Goal: Task Accomplishment & Management: Use online tool/utility

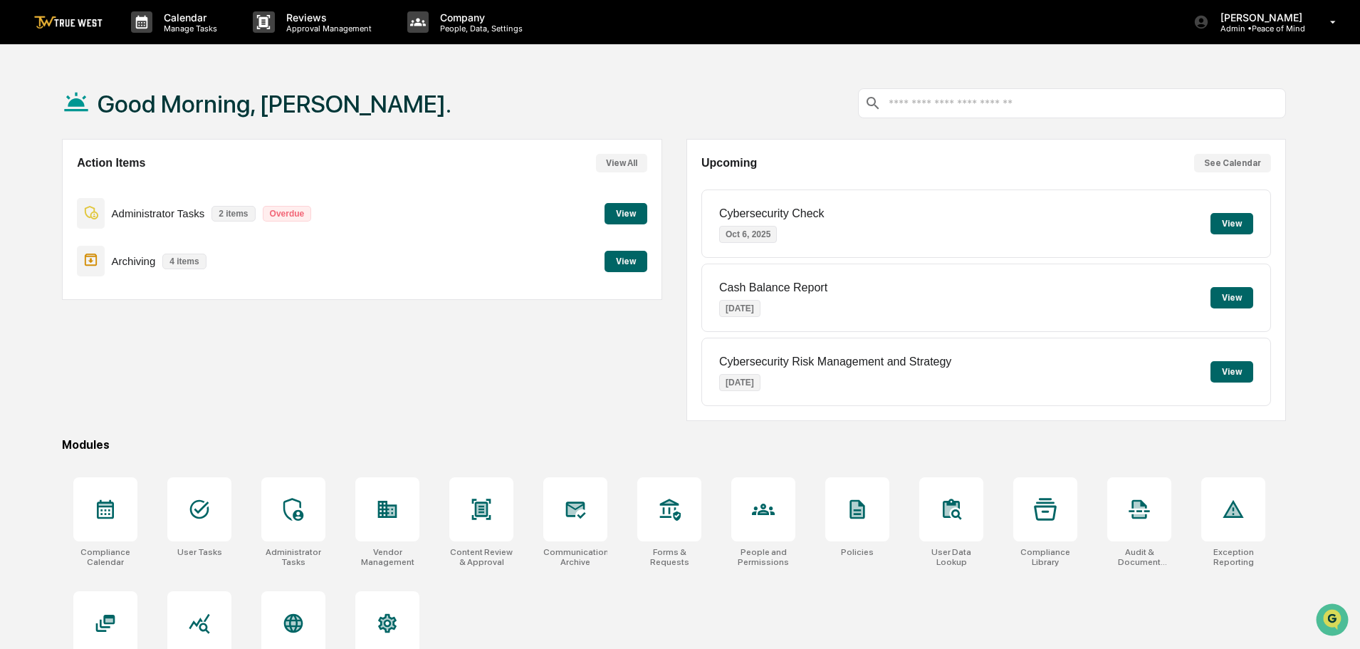
click at [628, 259] on button "View" at bounding box center [626, 261] width 43 height 21
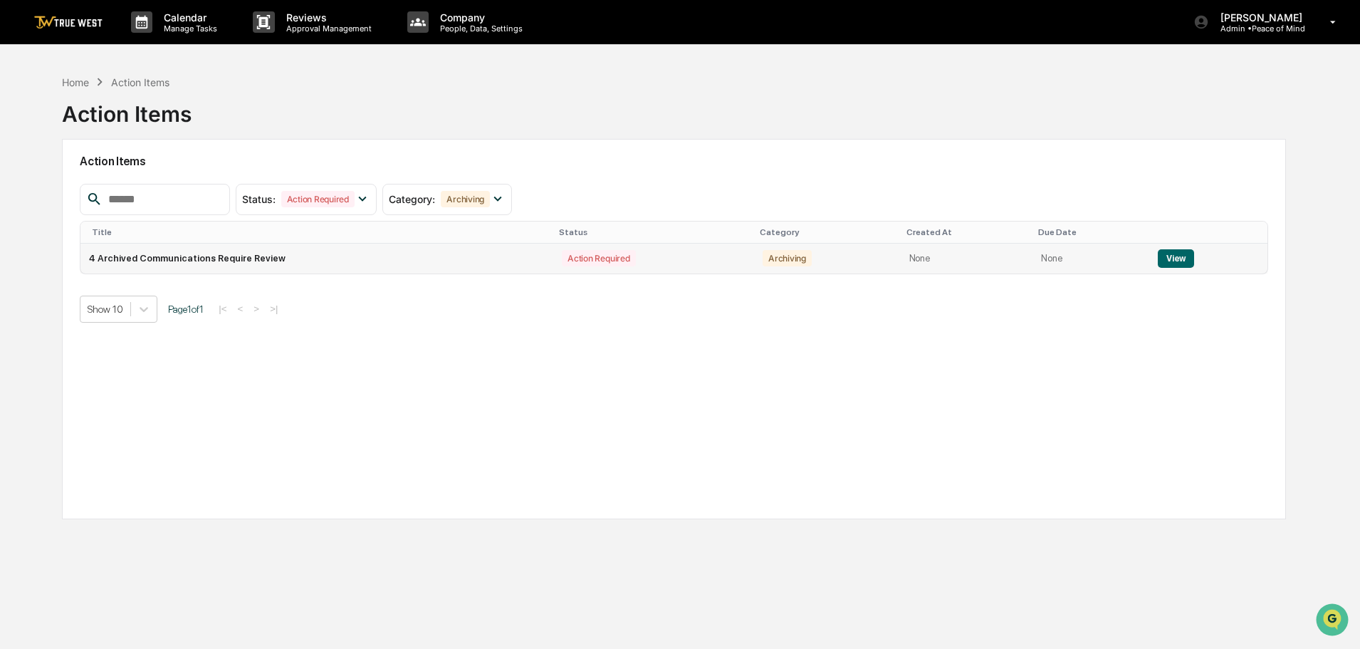
click at [1176, 260] on button "View" at bounding box center [1176, 258] width 36 height 19
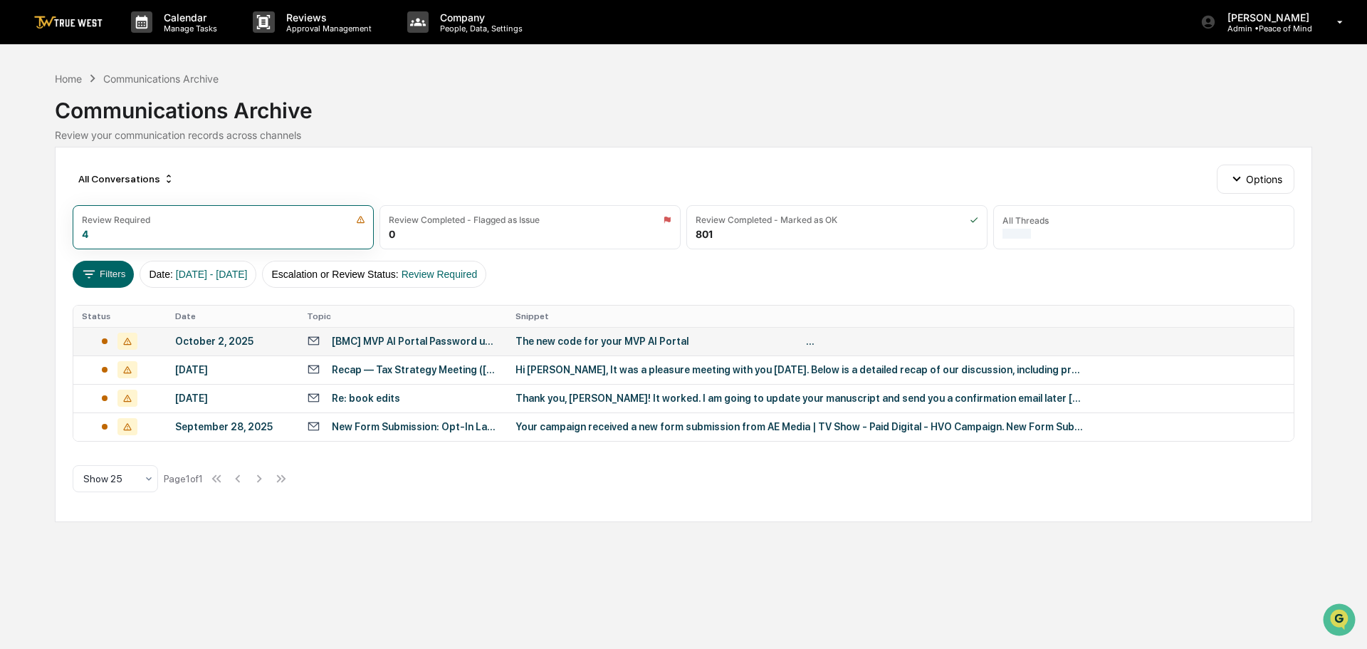
click at [578, 345] on div "The new code for your MVP AI Portal ͏‌ ͏‌ ͏‌ ͏‌ ͏‌ ͏‌ ͏‌ ͏‌ ͏‌ ͏‌ ͏‌ ͏‌ ͏‌ ͏‌ ͏…" at bounding box center [801, 340] width 570 height 11
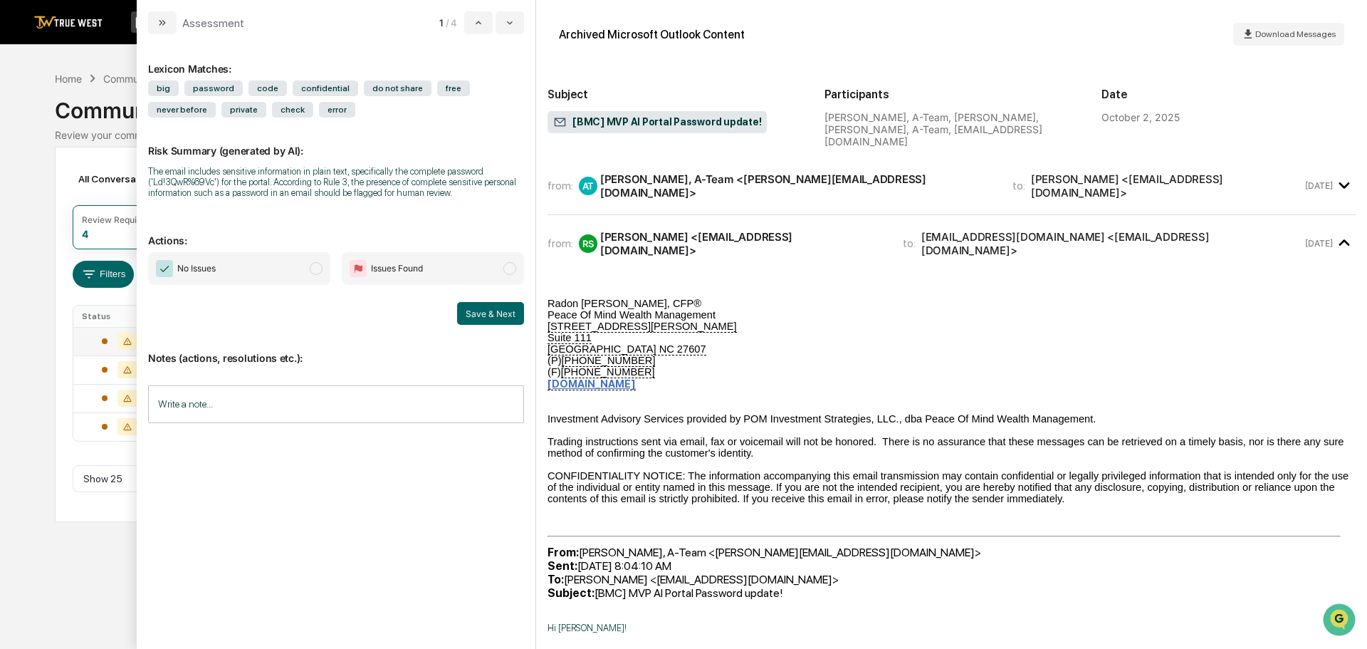
click at [310, 269] on span "modal" at bounding box center [316, 268] width 13 height 13
click at [477, 308] on button "Save & Next" at bounding box center [490, 313] width 67 height 23
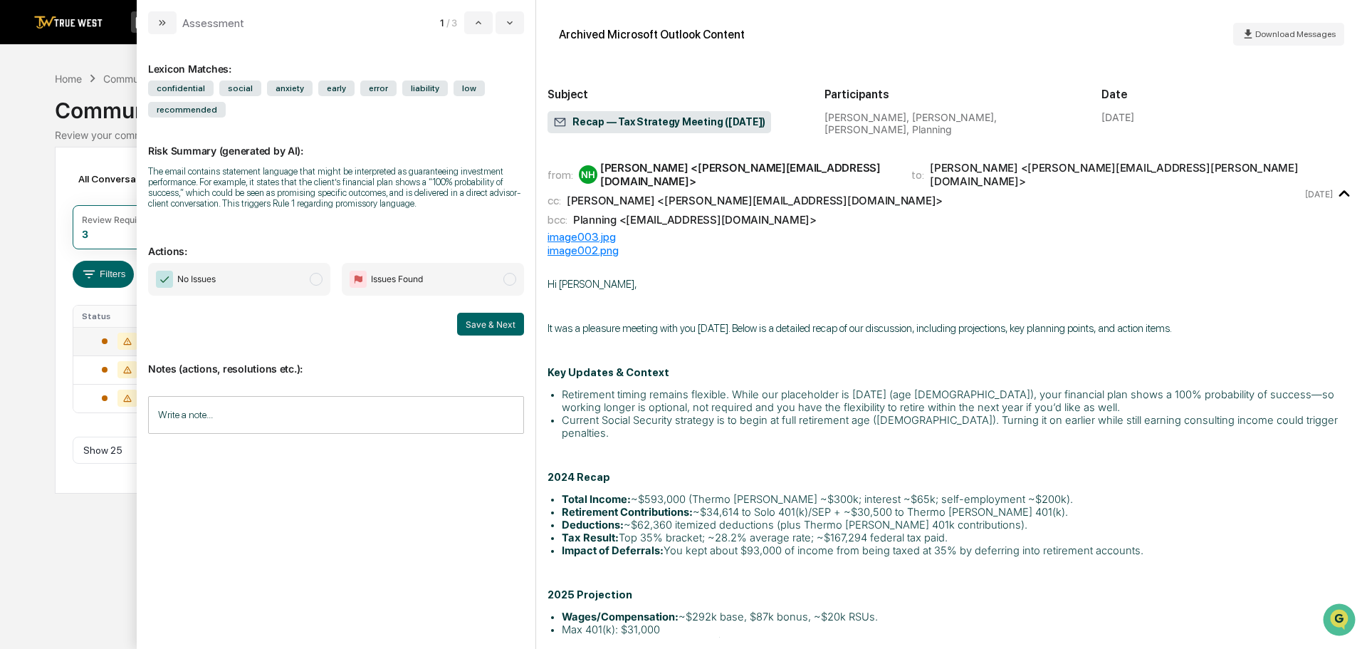
click at [313, 279] on span "modal" at bounding box center [316, 279] width 13 height 13
click at [493, 320] on button "Save & Next" at bounding box center [490, 324] width 67 height 23
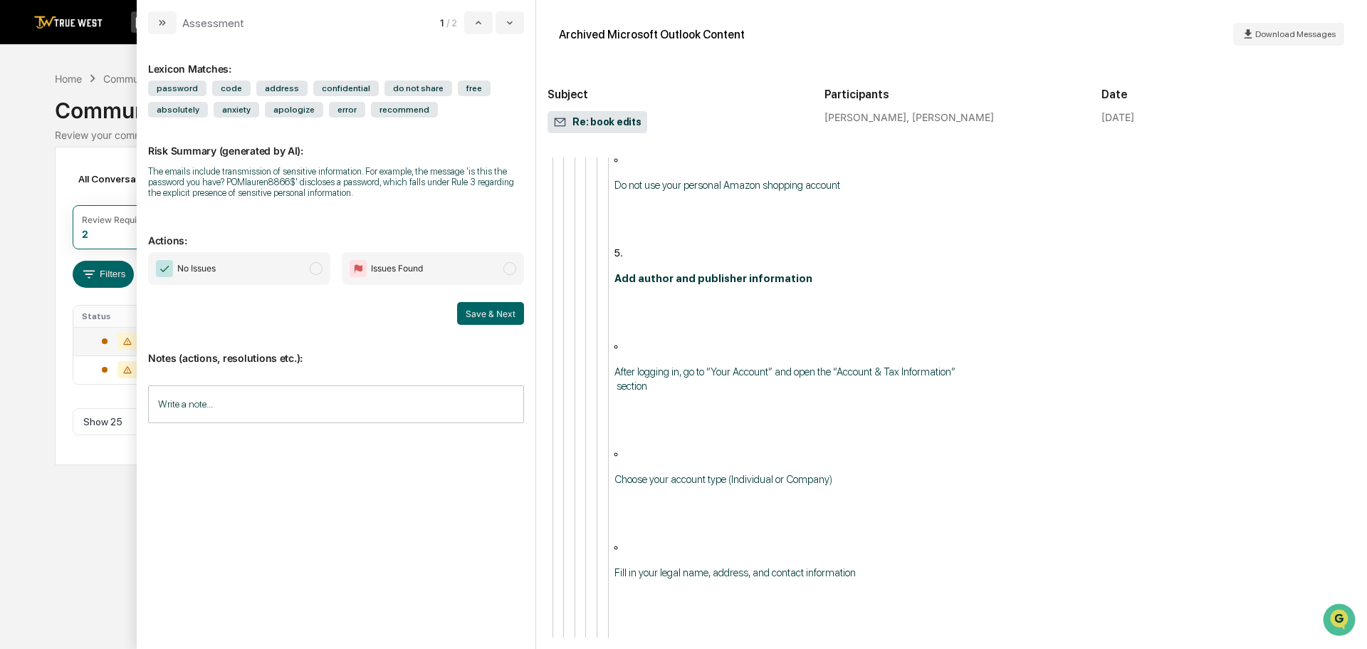
scroll to position [3703, 0]
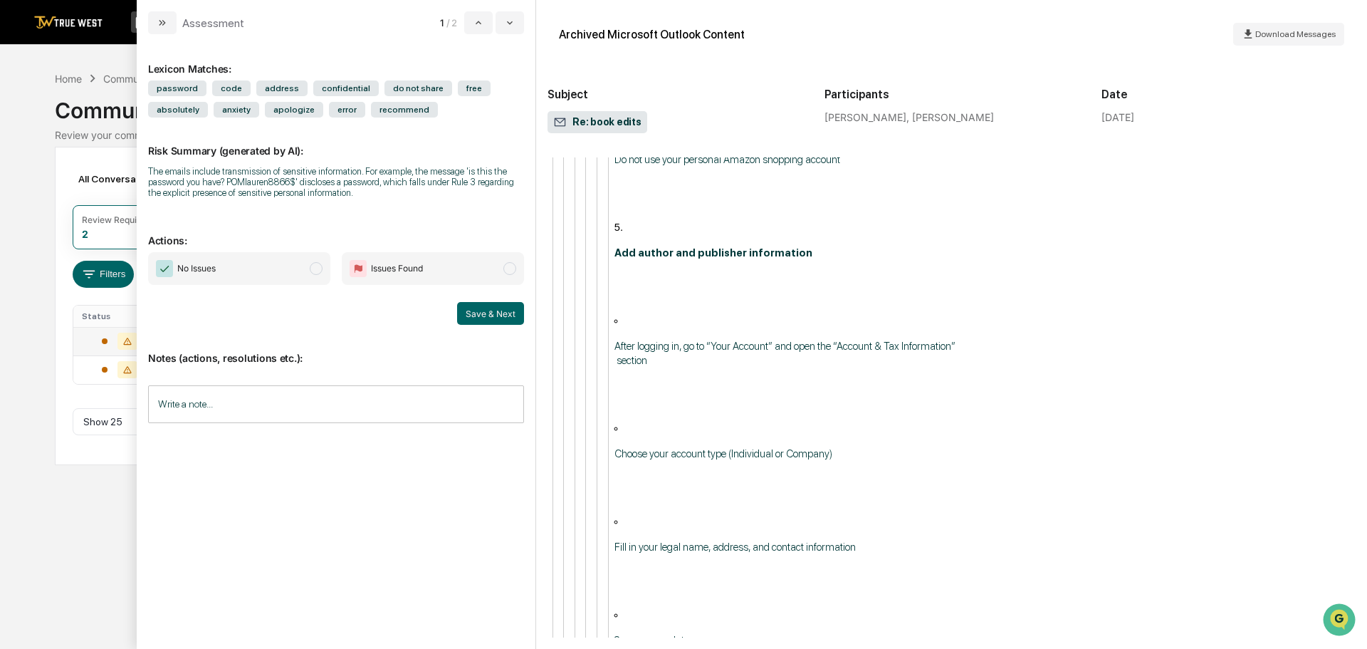
click at [313, 266] on span "modal" at bounding box center [316, 268] width 13 height 13
click at [491, 312] on button "Save & Next" at bounding box center [490, 313] width 67 height 23
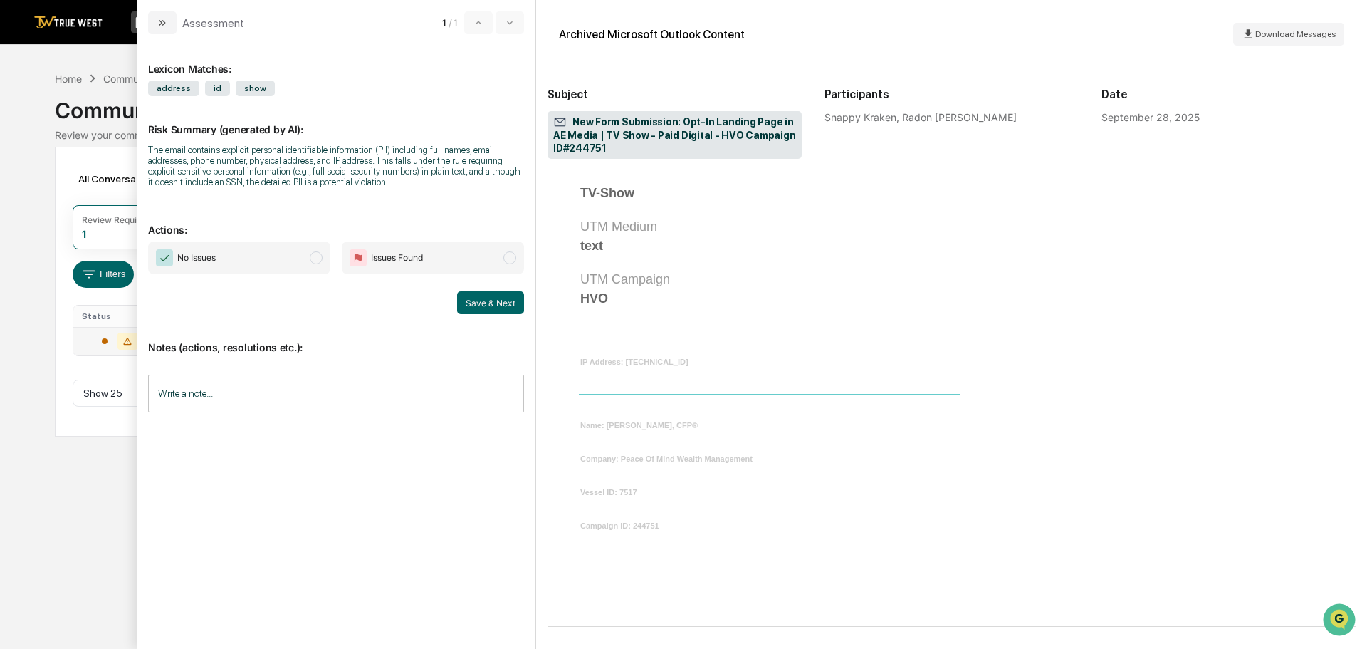
scroll to position [1001, 0]
click at [313, 259] on span "modal" at bounding box center [316, 257] width 13 height 13
click at [475, 299] on button "Save & Next" at bounding box center [490, 302] width 67 height 23
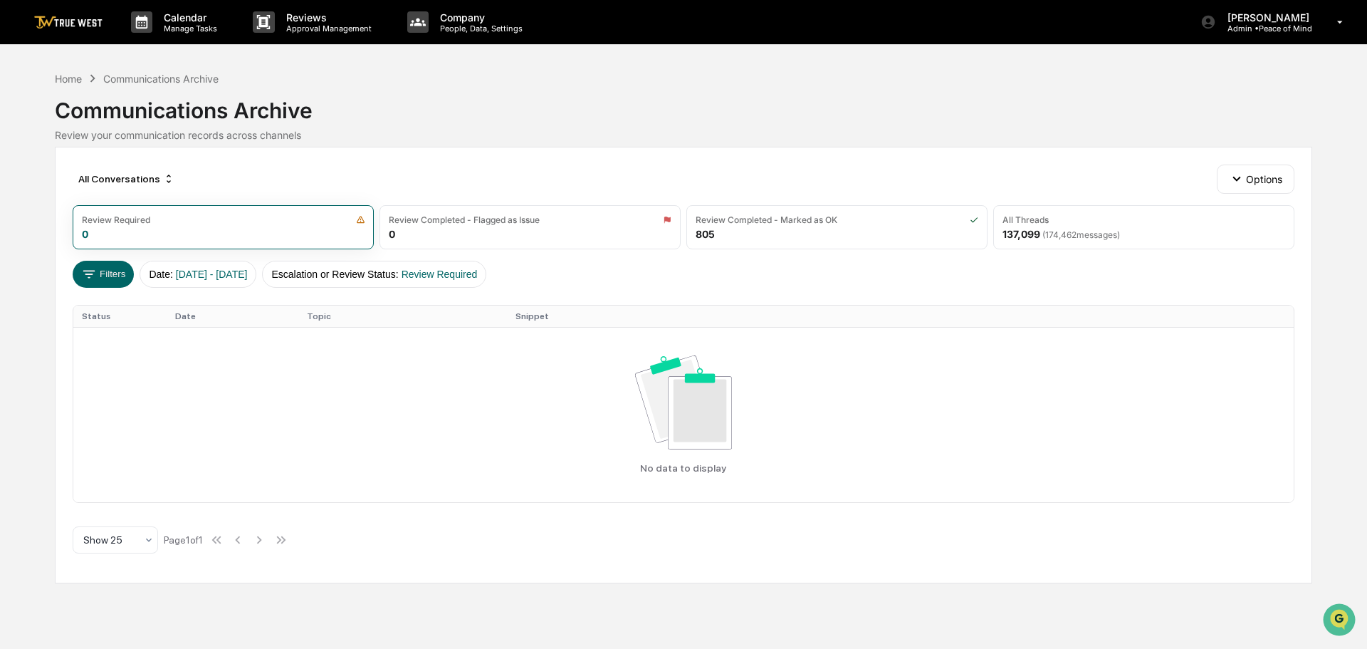
click at [11, 63] on div "Calendar Manage Tasks Reviews Approval Management Company People, Data, Setting…" at bounding box center [683, 324] width 1367 height 649
click at [1267, 27] on p "Admin • Peace of Mind" at bounding box center [1266, 29] width 100 height 10
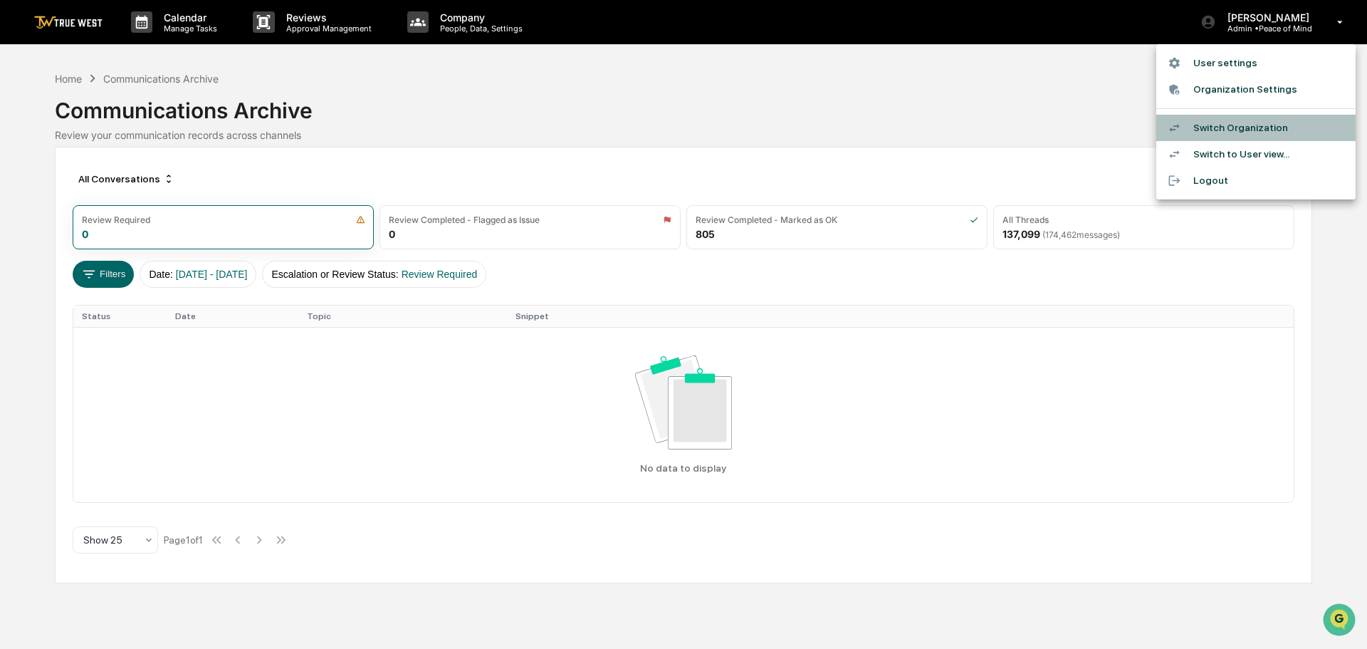
click at [1253, 127] on li "Switch Organization" at bounding box center [1256, 128] width 199 height 26
